Goal: Information Seeking & Learning: Learn about a topic

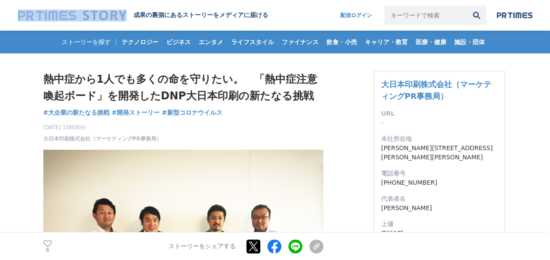
drag, startPoint x: 17, startPoint y: 15, endPoint x: 71, endPoint y: 15, distance: 53.9
click at [67, 21] on header "成果の裏側にあるストーリーをメディアに届ける 配信ログイン 検索履歴 全て削除" at bounding box center [275, 15] width 550 height 31
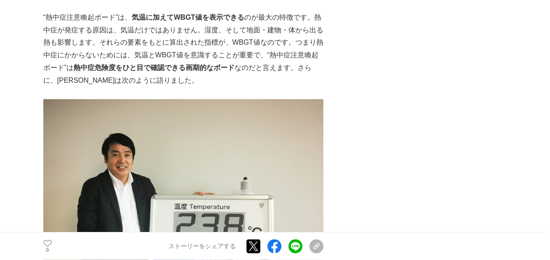
scroll to position [788, 0]
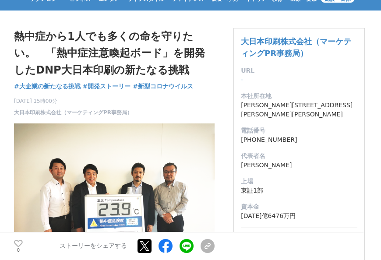
scroll to position [44, 0]
